Goal: Transaction & Acquisition: Purchase product/service

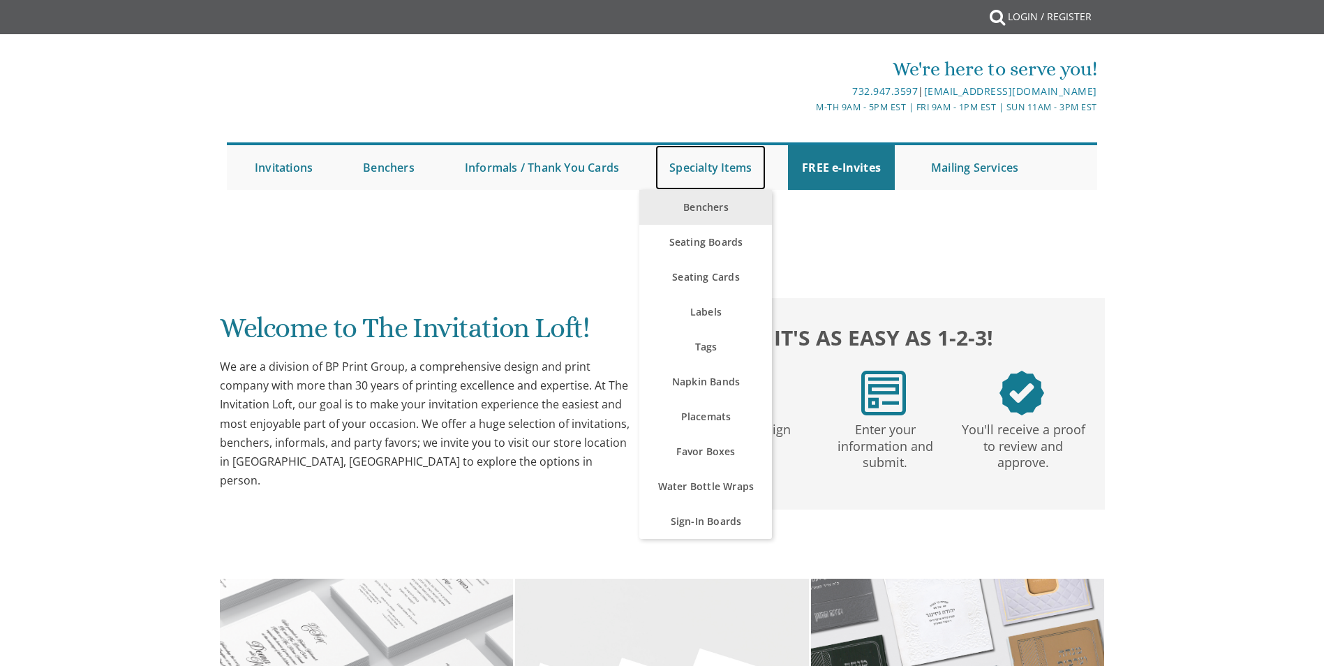
drag, startPoint x: 0, startPoint y: 0, endPoint x: 719, endPoint y: 193, distance: 744.5
click at [718, 174] on link "Specialty Items" at bounding box center [711, 167] width 110 height 45
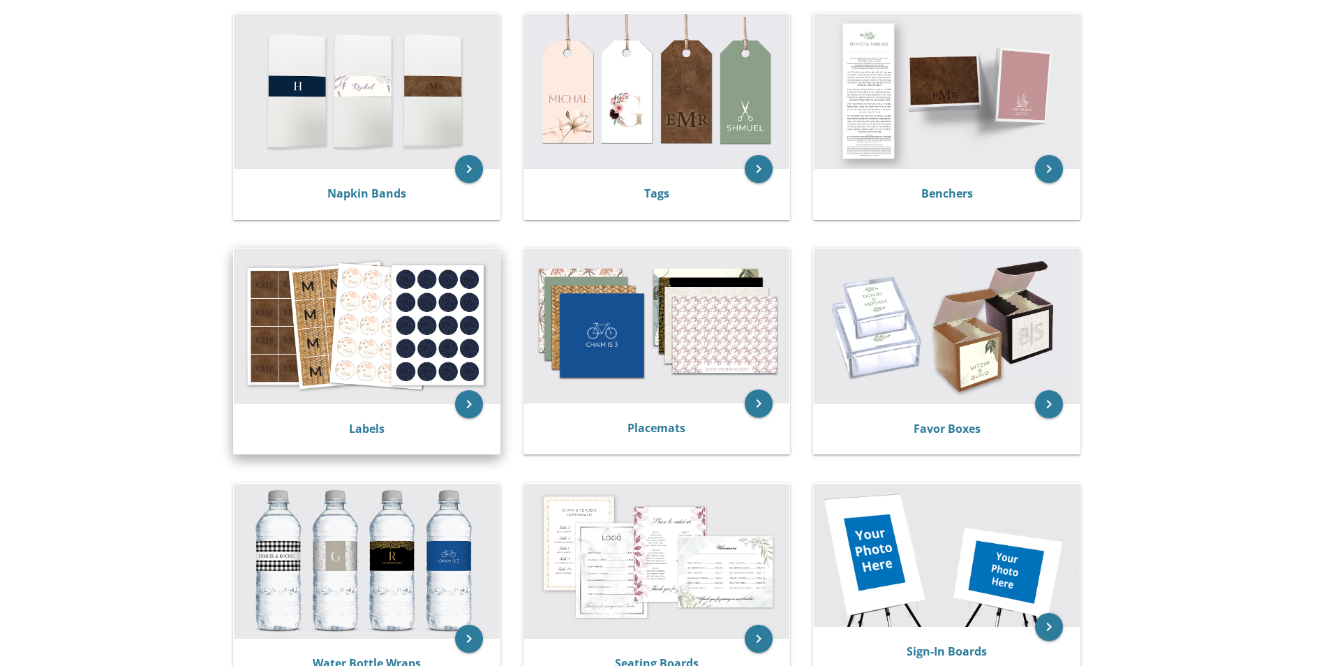
scroll to position [279, 0]
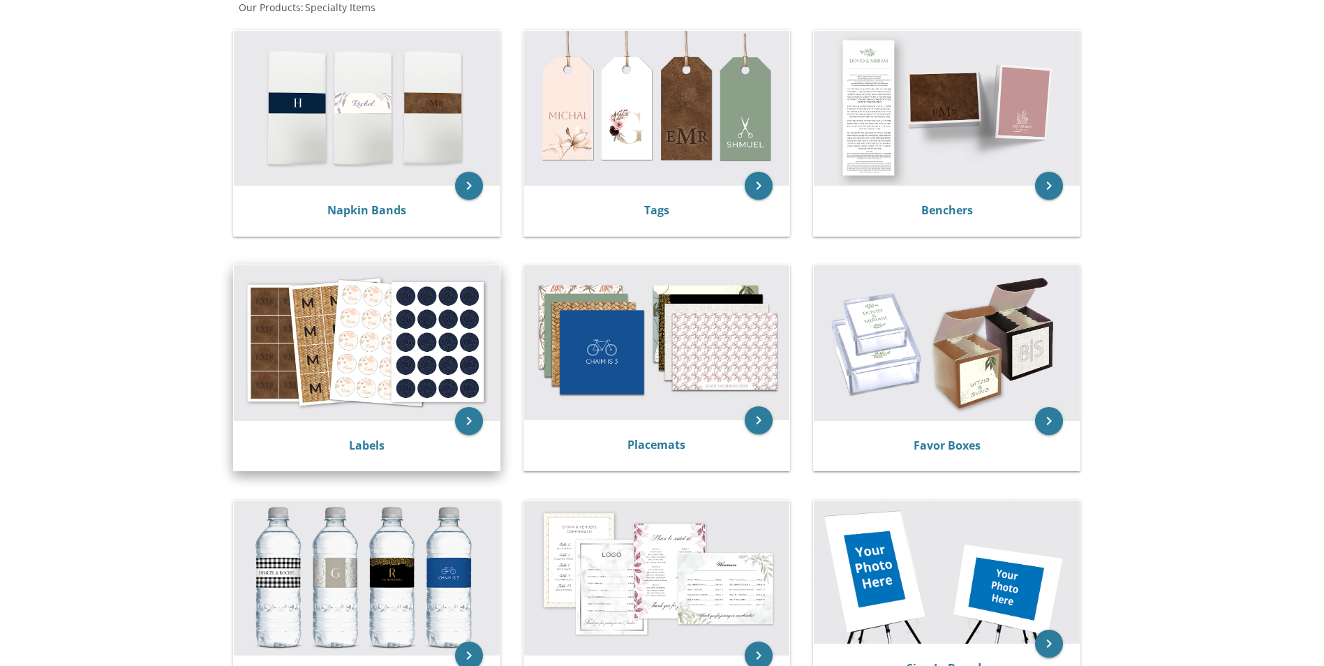
click at [418, 336] on img at bounding box center [367, 342] width 266 height 155
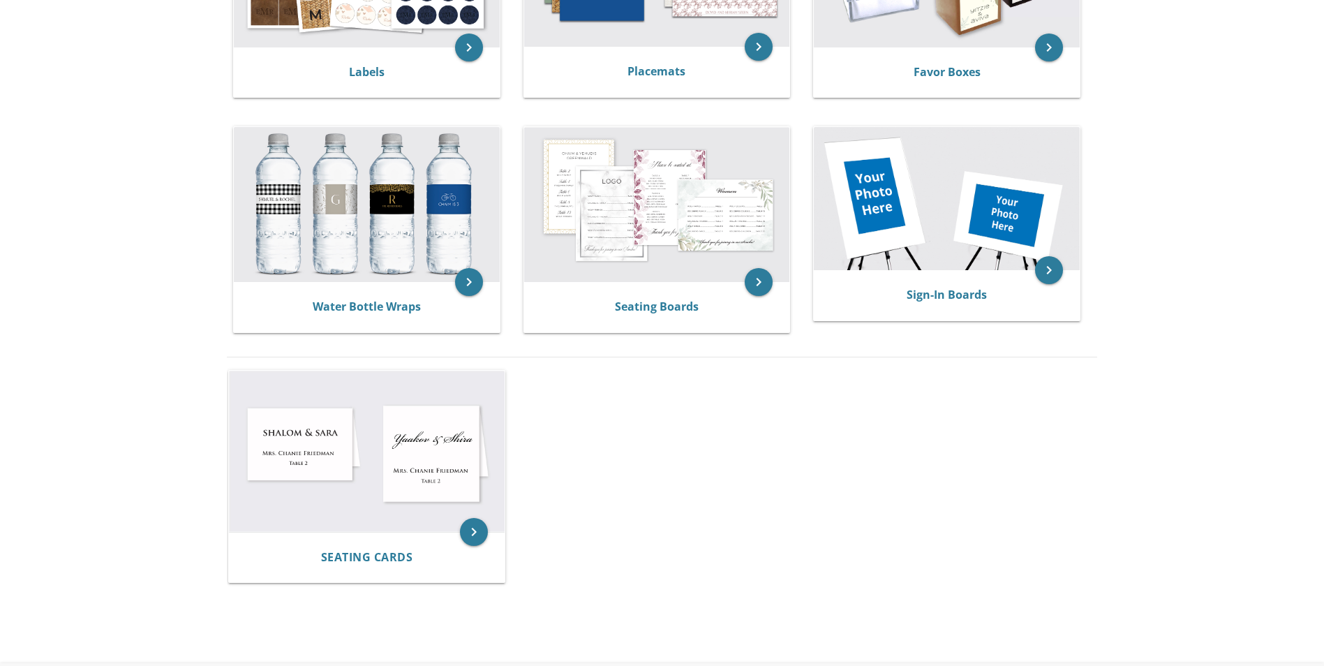
scroll to position [628, 0]
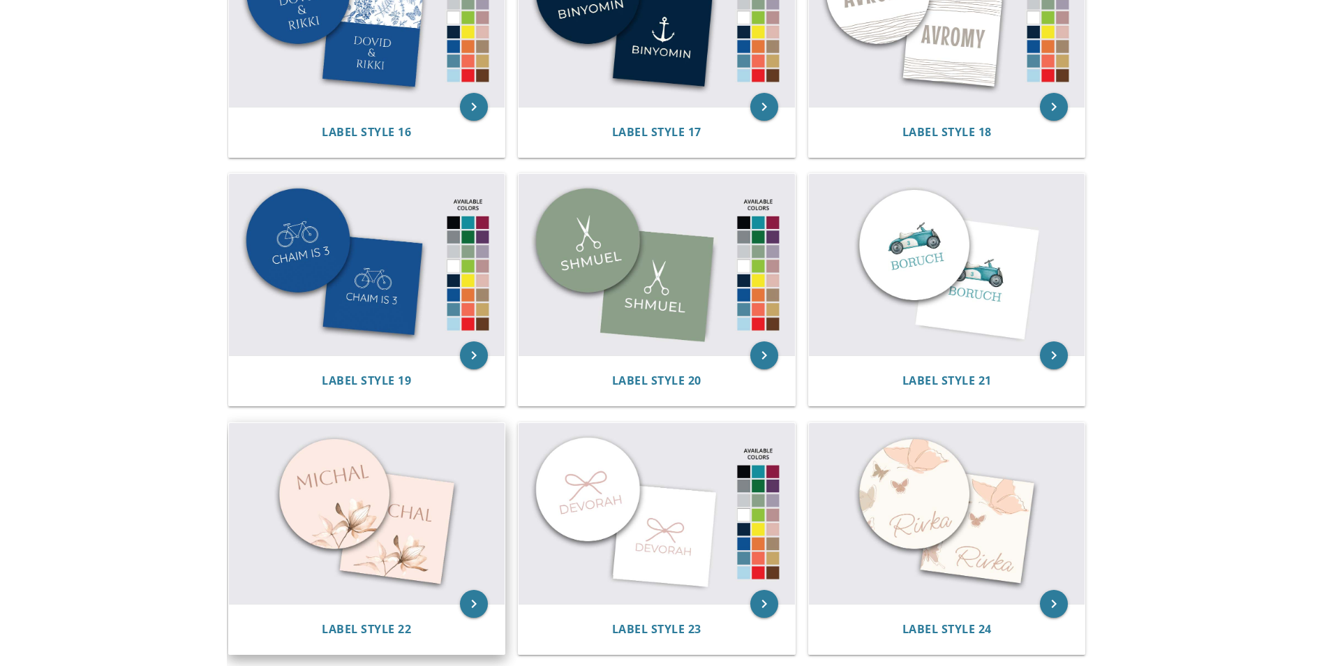
scroll to position [1745, 0]
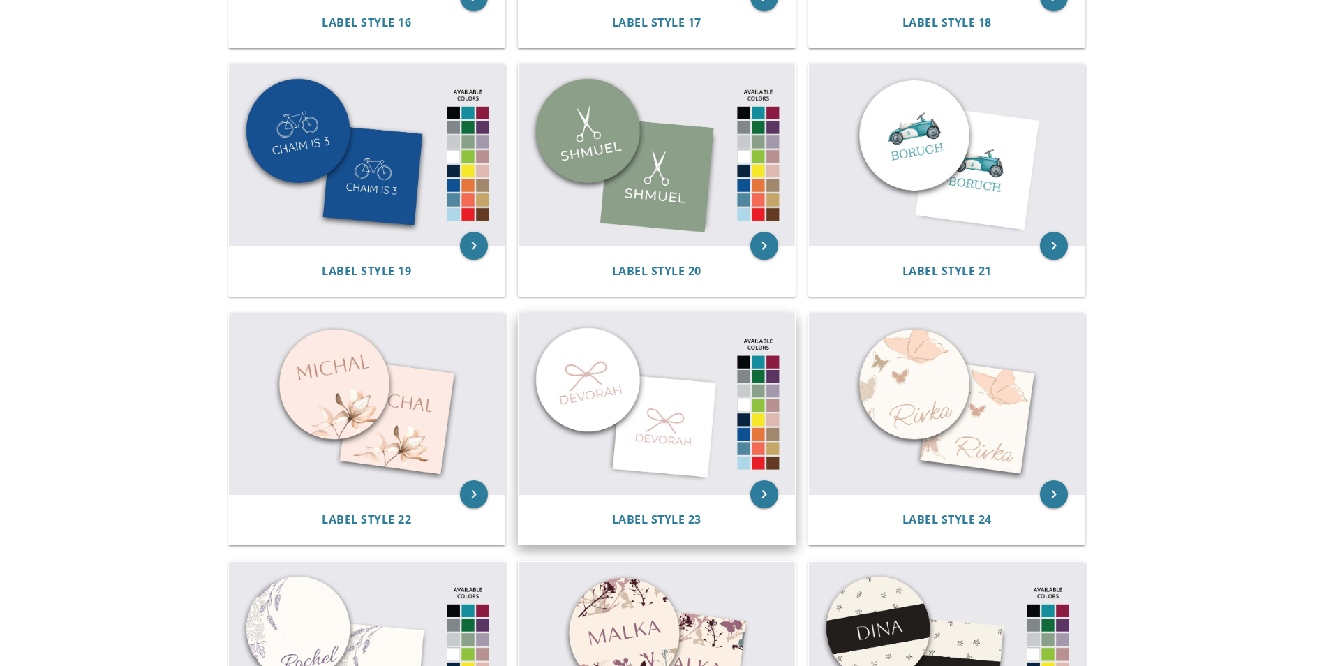
click at [629, 376] on img at bounding box center [657, 404] width 276 height 182
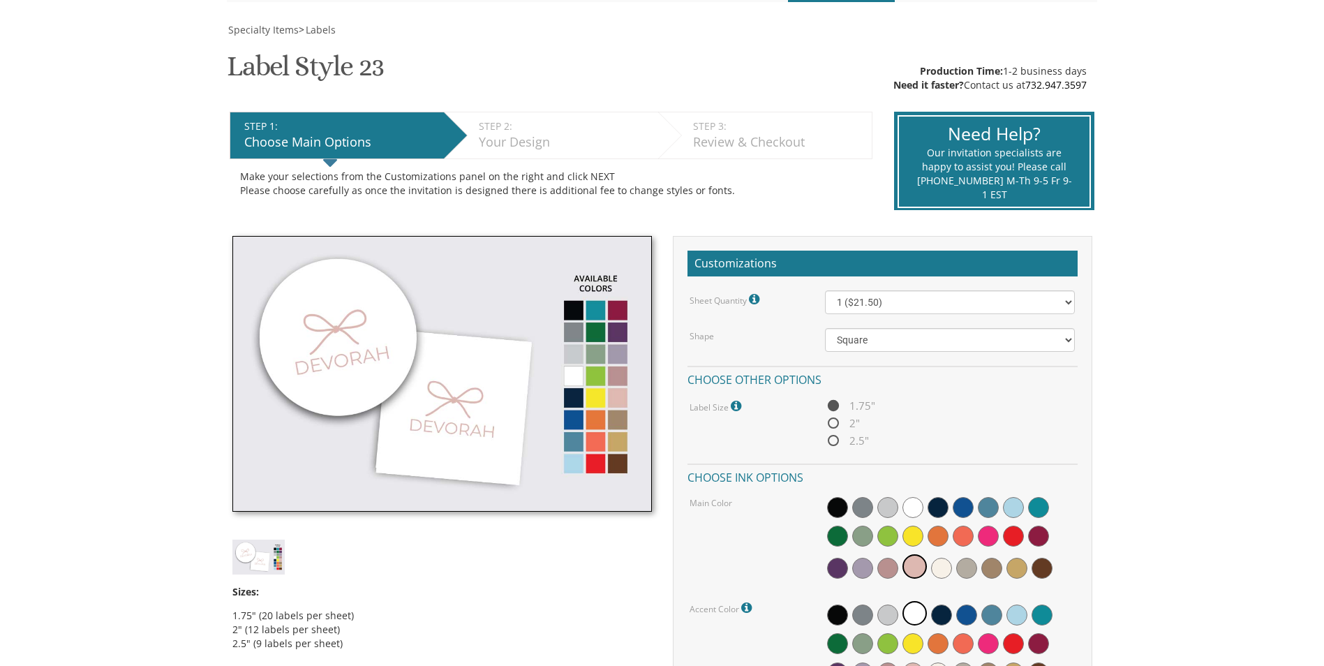
scroll to position [279, 0]
